Goal: Transaction & Acquisition: Purchase product/service

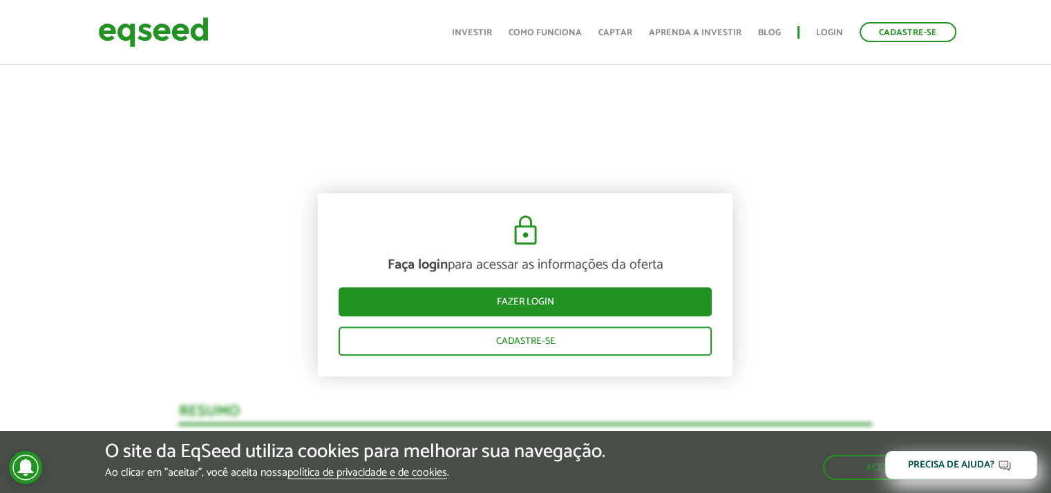
scroll to position [898, 0]
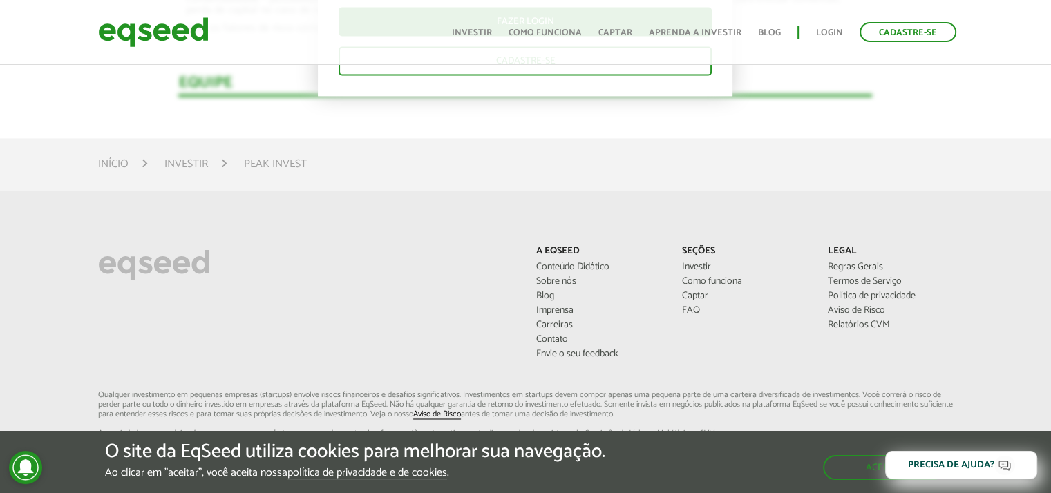
scroll to position [1866, 0]
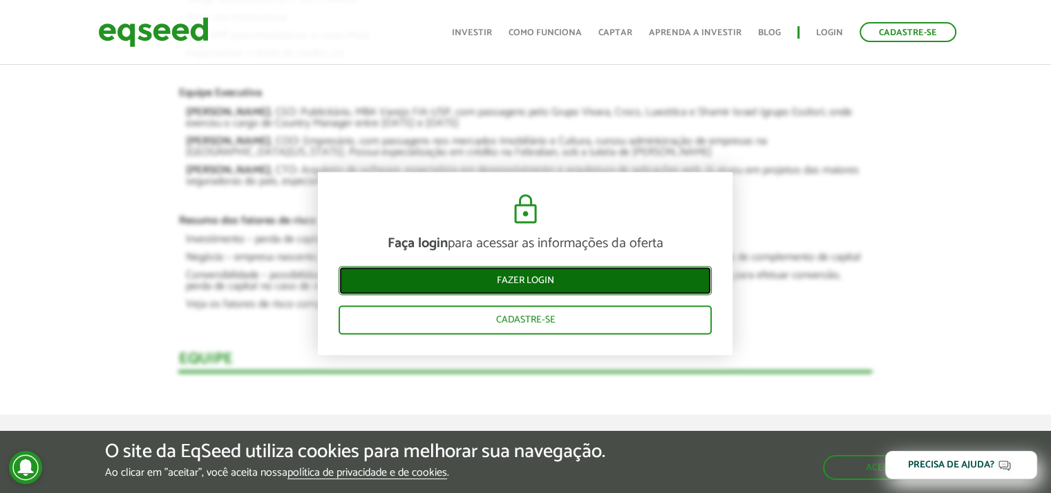
click at [545, 285] on link "Fazer login" at bounding box center [525, 281] width 373 height 29
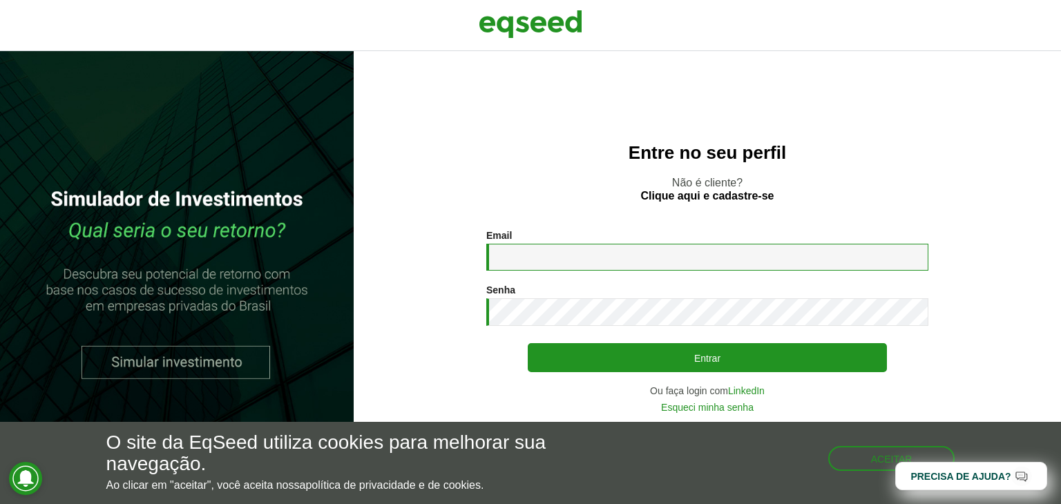
click at [540, 254] on input "Email *" at bounding box center [707, 257] width 442 height 27
click at [599, 263] on input "**********" at bounding box center [707, 257] width 442 height 27
type input "**********"
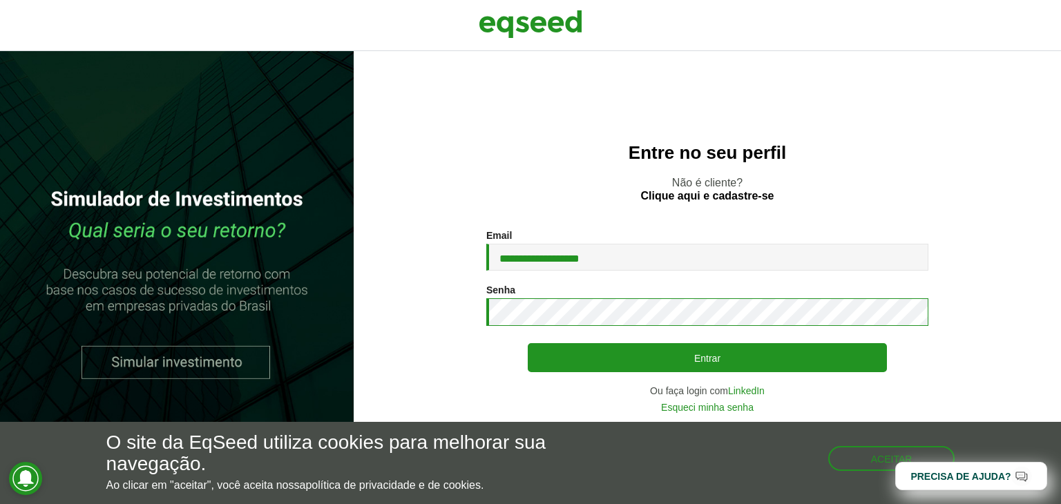
click at [528, 343] on button "Entrar" at bounding box center [707, 357] width 359 height 29
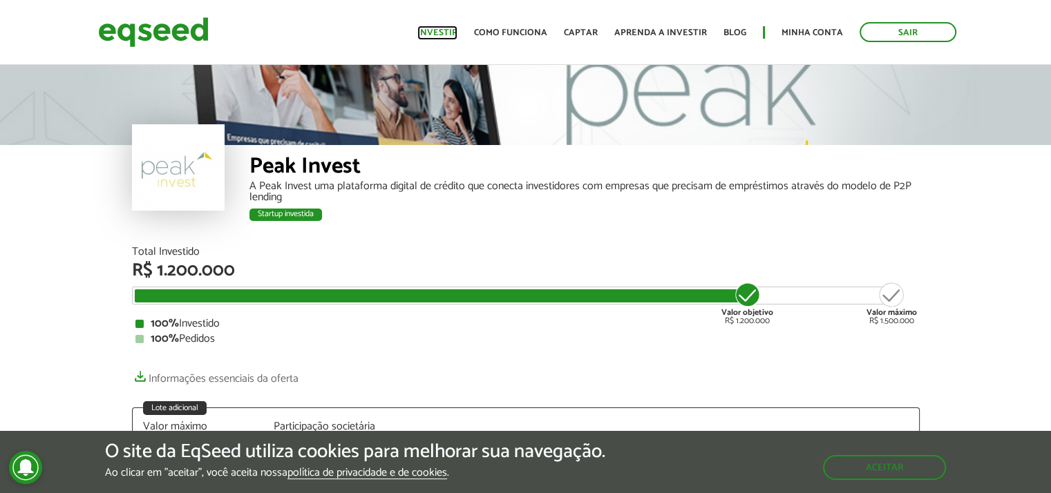
click at [445, 36] on link "Investir" at bounding box center [437, 32] width 40 height 9
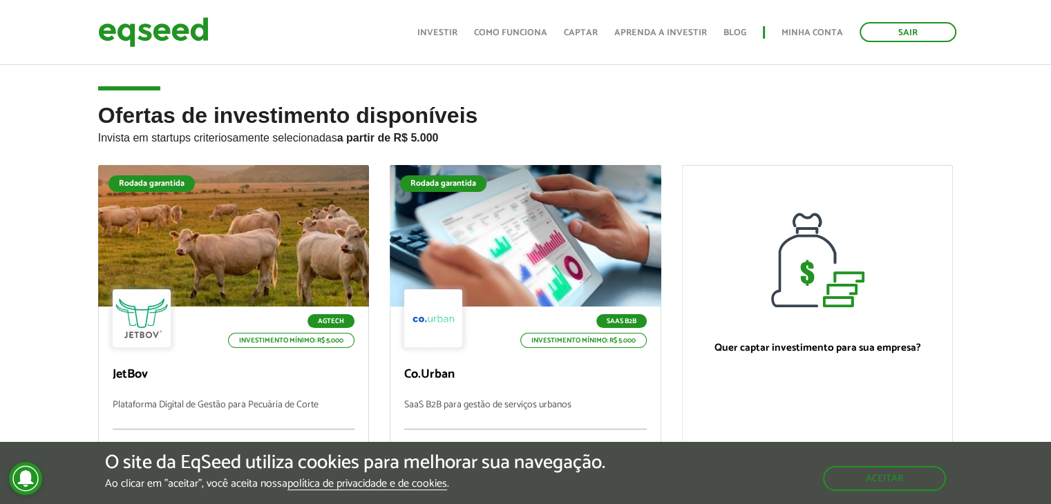
scroll to position [138, 0]
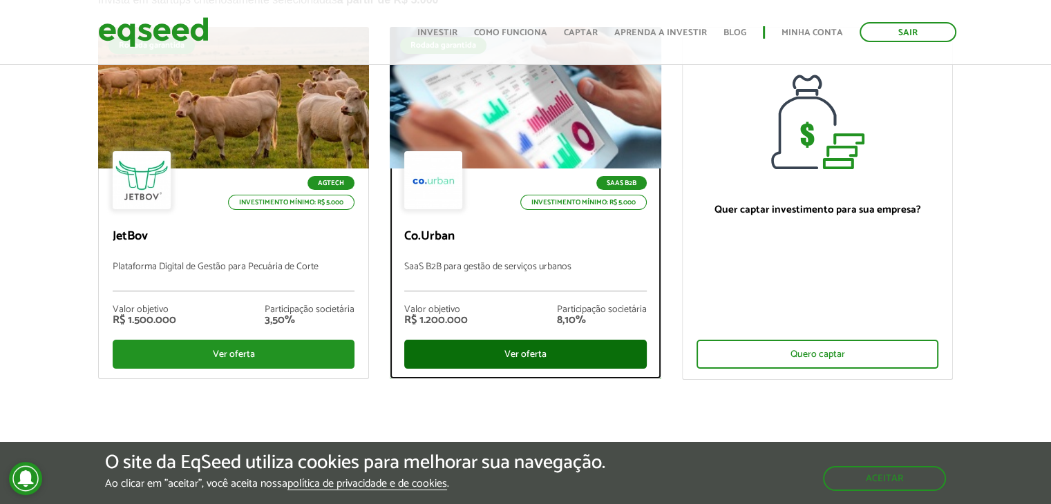
click at [525, 349] on div "Ver oferta" at bounding box center [525, 354] width 243 height 29
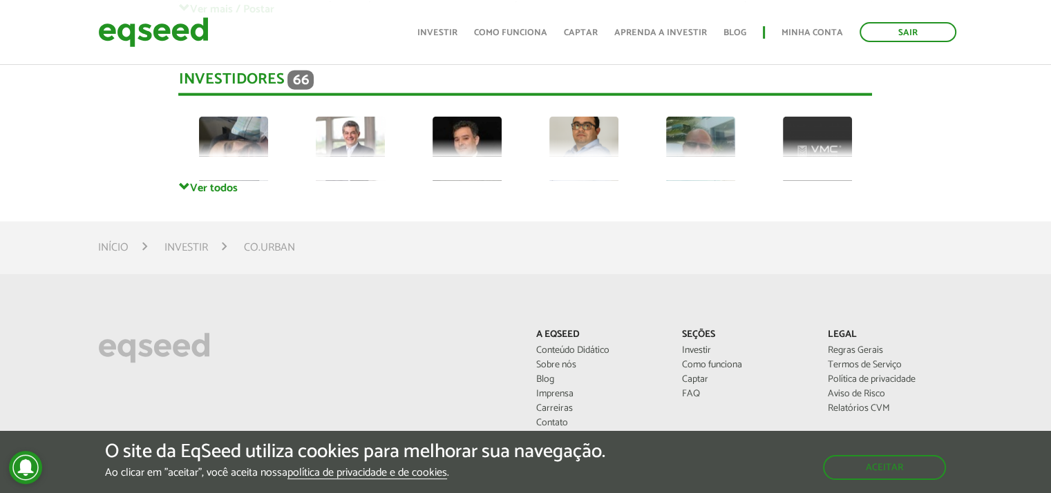
scroll to position [3248, 0]
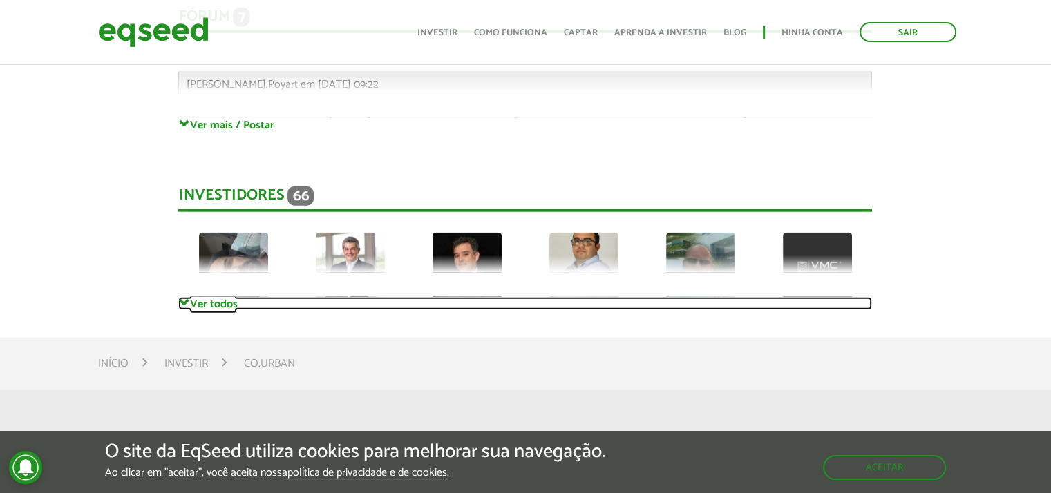
click at [218, 309] on link "Ver todos" at bounding box center [525, 303] width 694 height 13
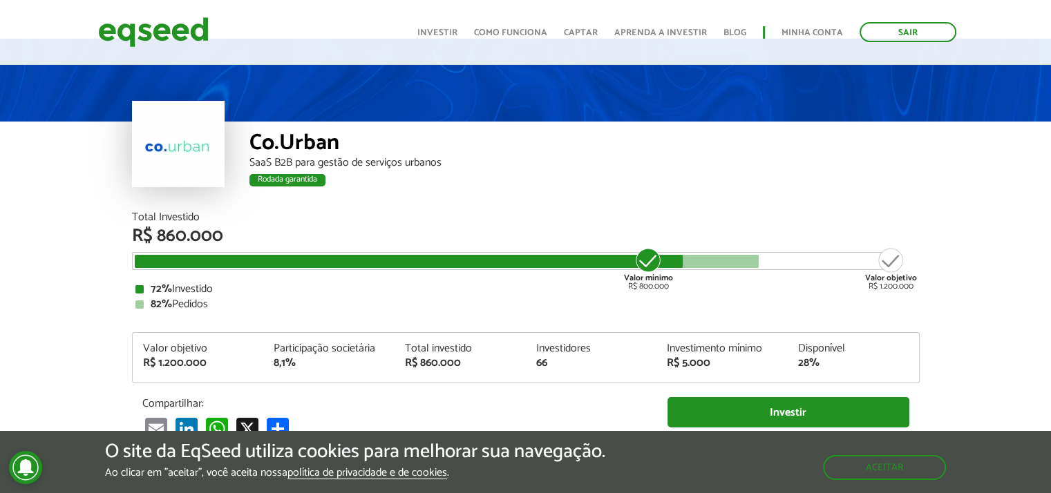
scroll to position [0, 0]
